Goal: Navigation & Orientation: Find specific page/section

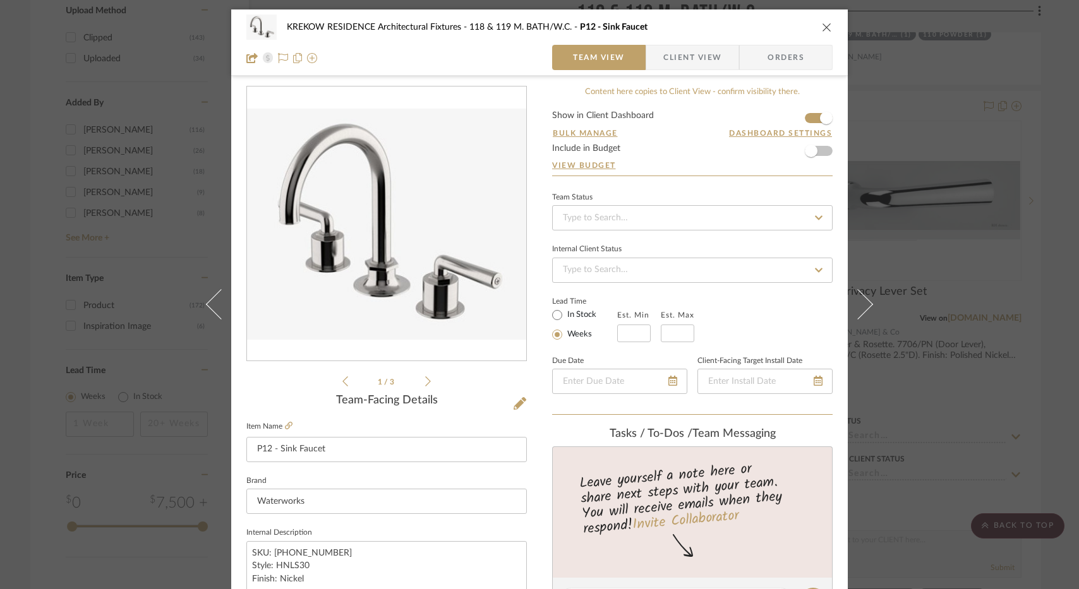
scroll to position [41, 0]
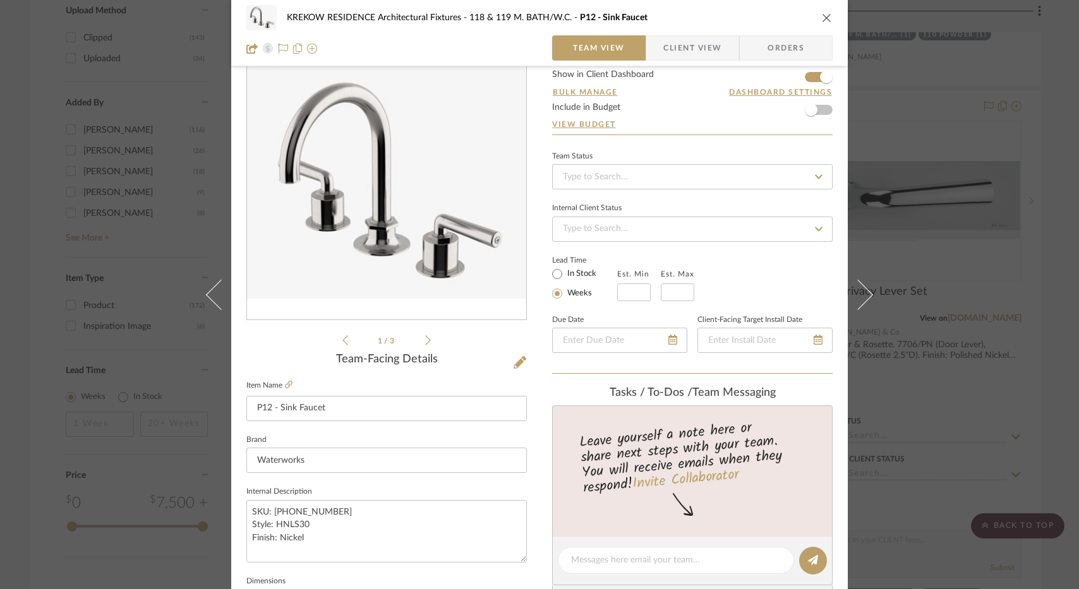
click at [45, 25] on div "KREKOW RESIDENCE Architectural Fixtures 118 & 119 M. BATH/W.C. P12 - Sink Fauce…" at bounding box center [539, 294] width 1079 height 589
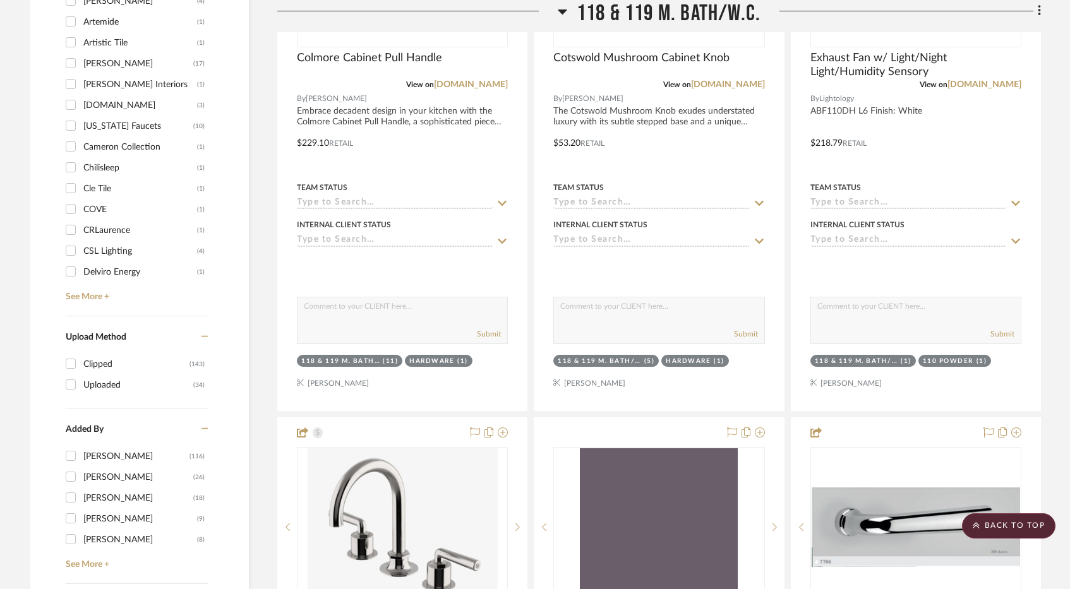
scroll to position [0, 0]
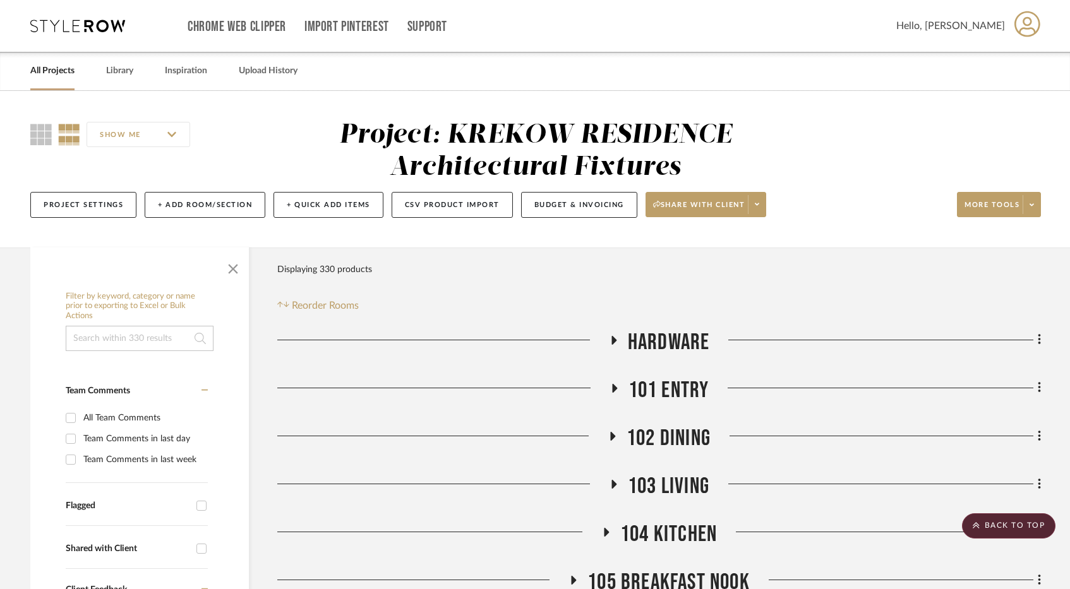
click at [57, 77] on link "All Projects" at bounding box center [52, 71] width 44 height 17
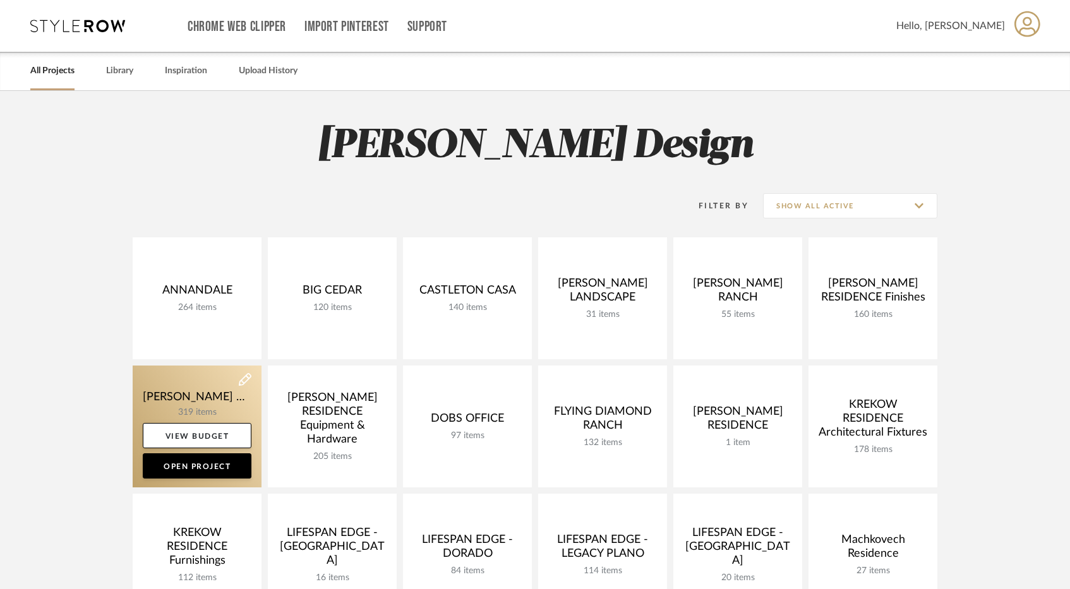
click at [195, 392] on link at bounding box center [197, 427] width 129 height 122
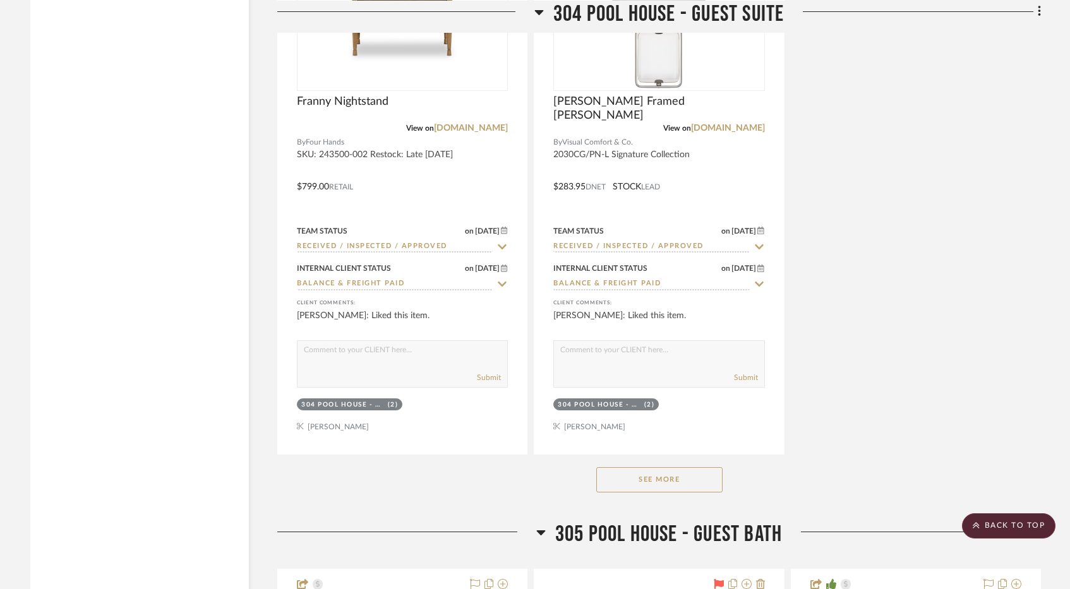
scroll to position [11004, 0]
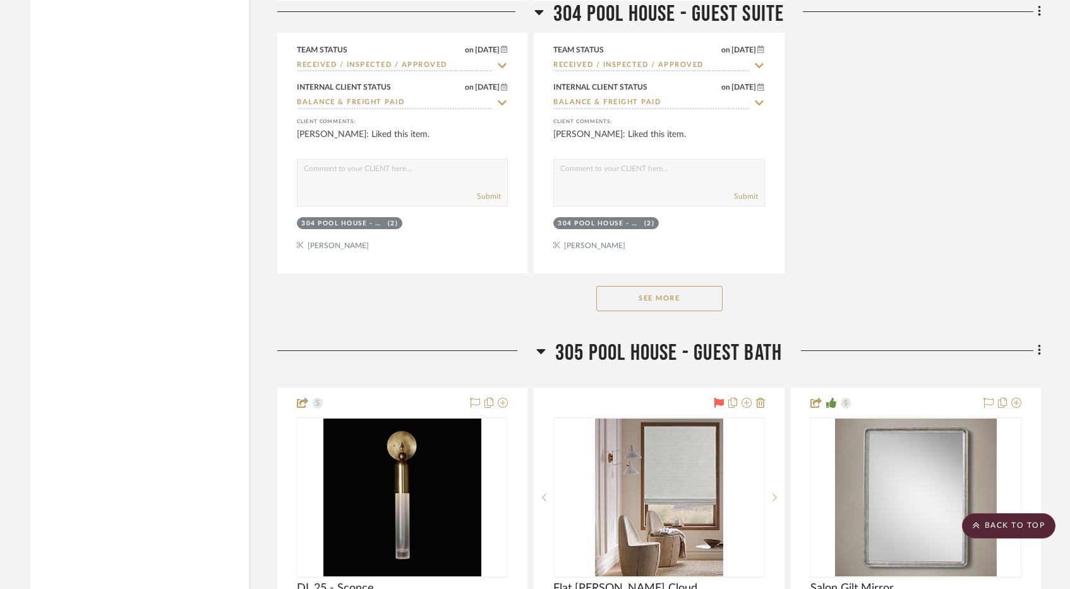
click at [621, 287] on button "See More" at bounding box center [659, 298] width 126 height 25
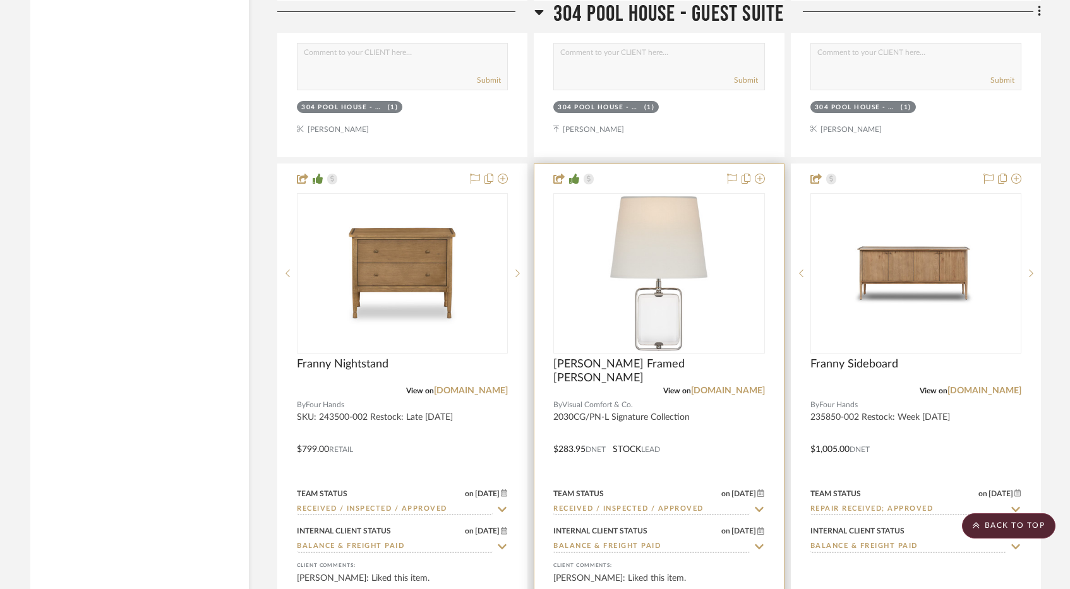
scroll to position [10612, 0]
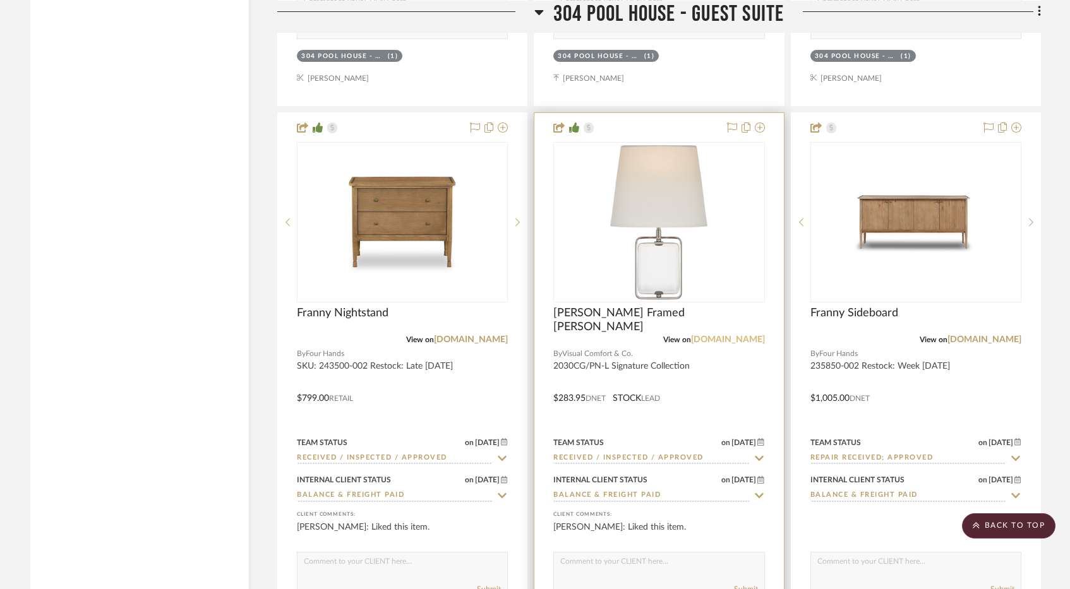
click at [731, 335] on link "[DOMAIN_NAME]" at bounding box center [728, 339] width 74 height 9
